Goal: Task Accomplishment & Management: Manage account settings

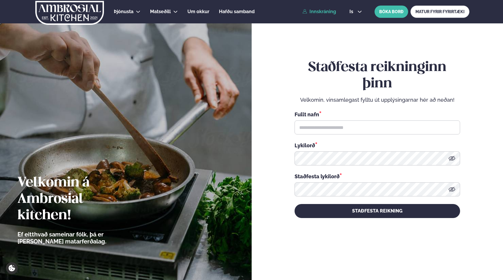
click at [313, 11] on link "Innskráning" at bounding box center [320, 11] width 34 height 5
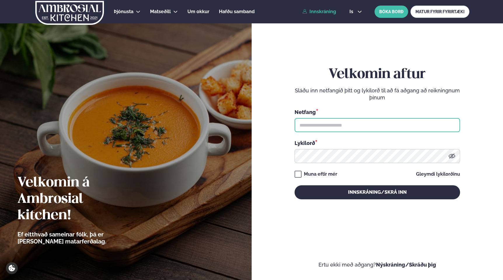
type input "**********"
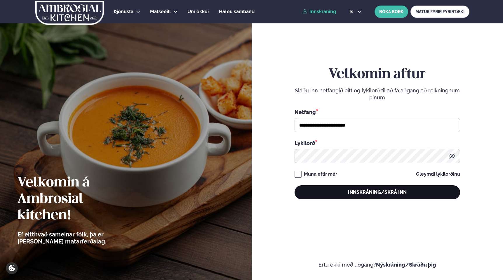
click at [364, 192] on button "Innskráning/Skrá inn" at bounding box center [378, 192] width 166 height 14
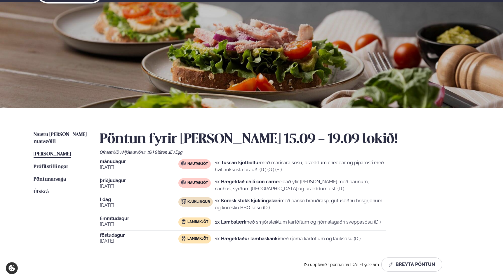
scroll to position [32, 0]
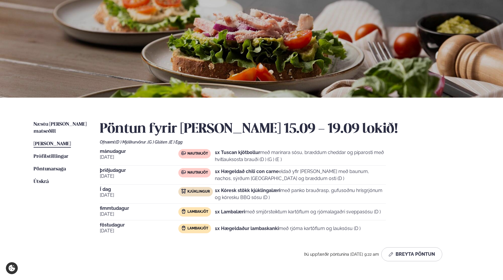
drag, startPoint x: 300, startPoint y: 196, endPoint x: 304, endPoint y: 204, distance: 8.9
click at [304, 204] on div "[DATE] Nautakjöt 1x Tuscan kjötbollur með marinara sósu, bræddum cheddar og pip…" at bounding box center [285, 193] width 370 height 88
click at [313, 201] on p "1x Kóresk stökk kjúklingalæri með panko brauðrasp, gufusoðnu hrísgrjónum og kór…" at bounding box center [300, 194] width 171 height 14
